Goal: Information Seeking & Learning: Learn about a topic

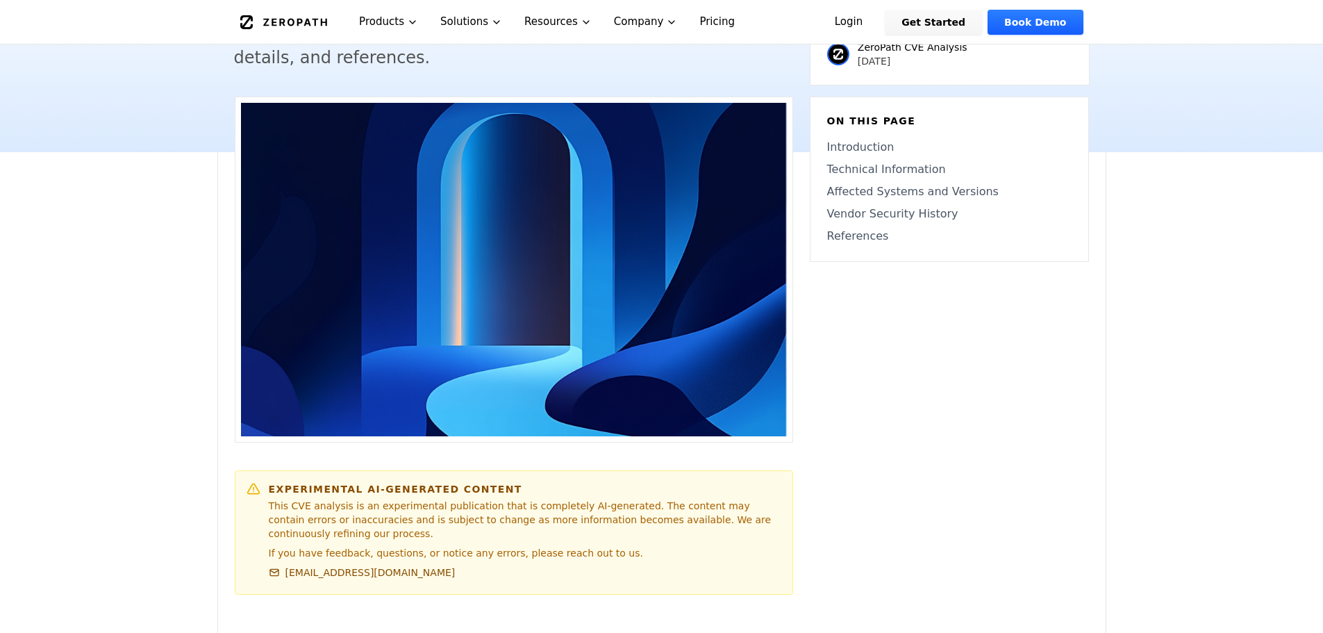
scroll to position [417, 0]
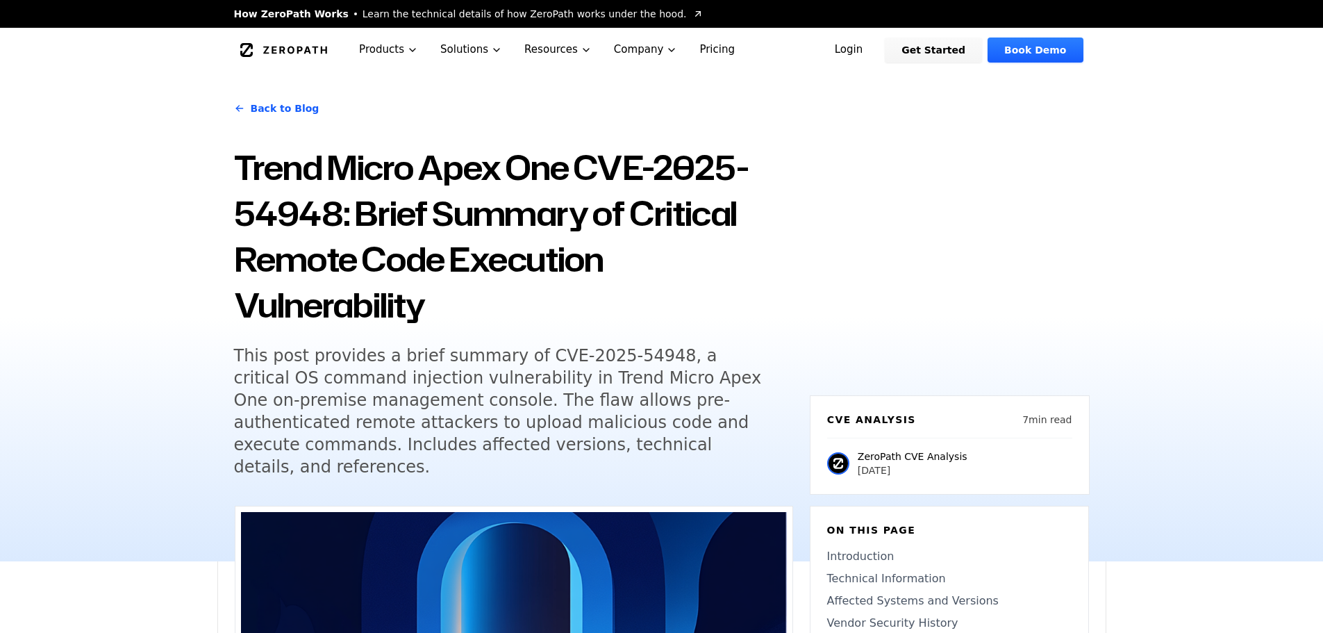
scroll to position [0, 0]
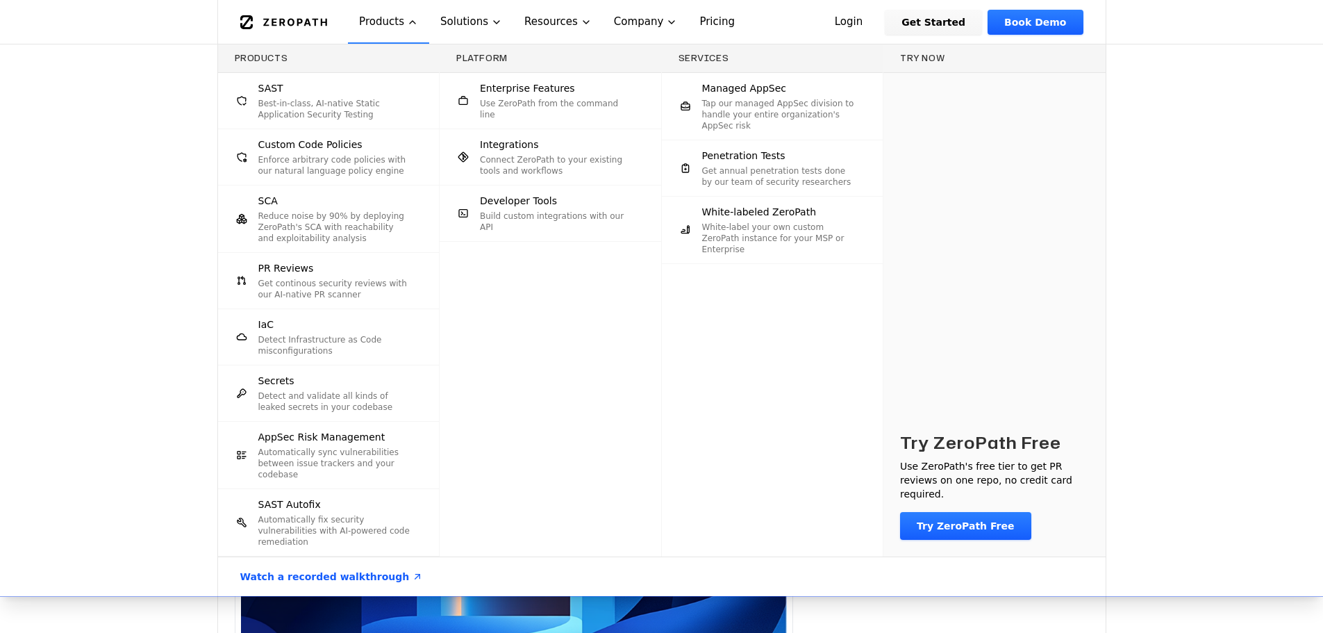
click at [1174, 383] on div "Products SAST Best-in-class, AI-native Static Application Security Testing Cust…" at bounding box center [661, 319] width 1323 height 551
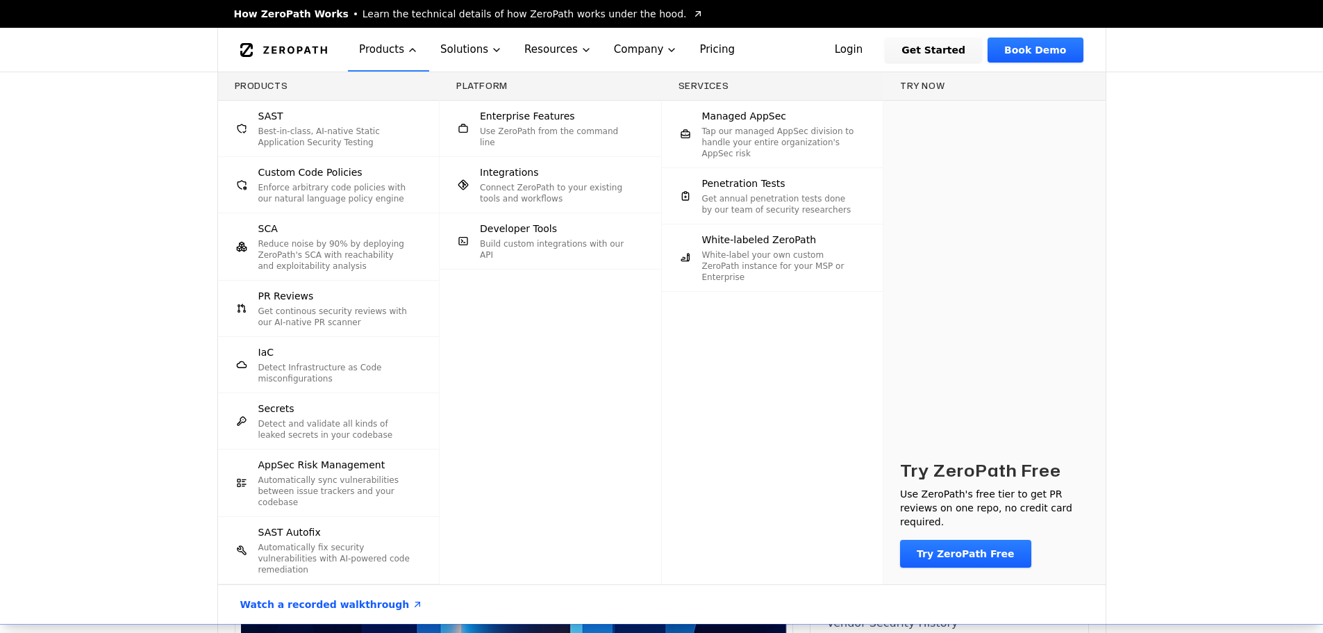
click at [378, 592] on link "Watch a recorded walkthrough" at bounding box center [332, 604] width 217 height 39
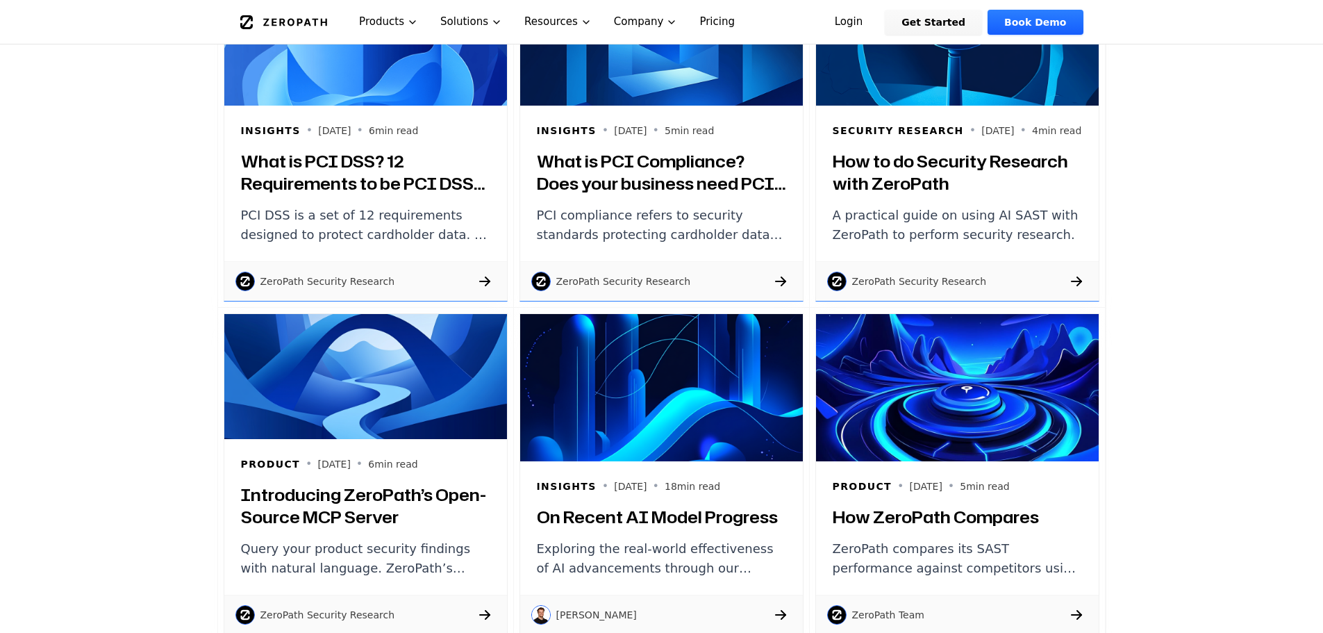
scroll to position [1041, 0]
